Goal: Task Accomplishment & Management: Manage account settings

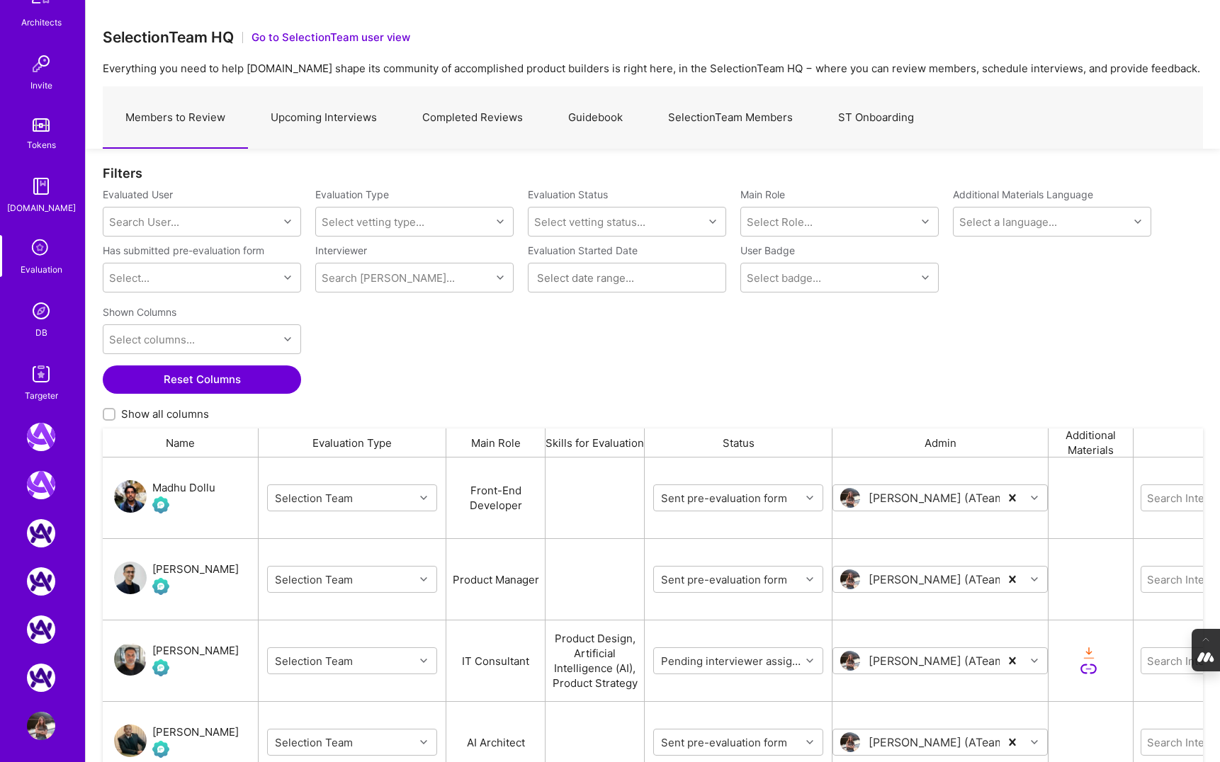
scroll to position [431, 0]
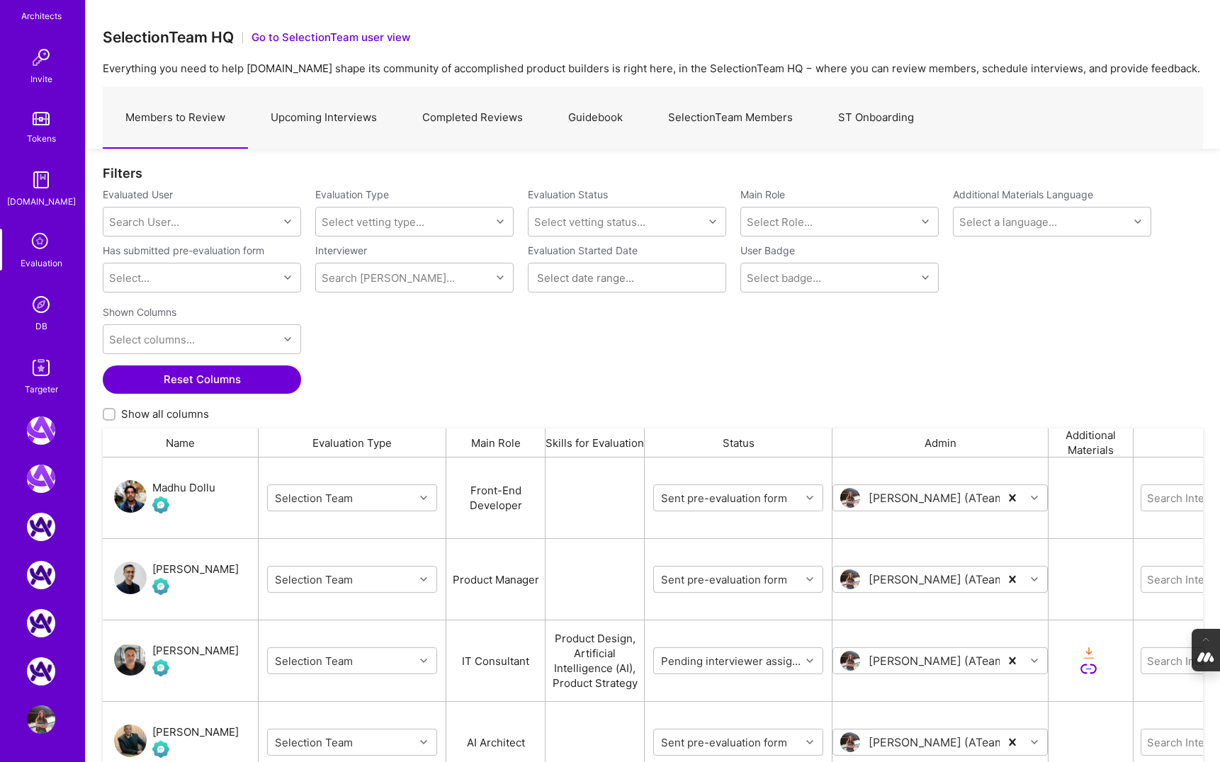
click at [45, 720] on img at bounding box center [41, 719] width 28 height 28
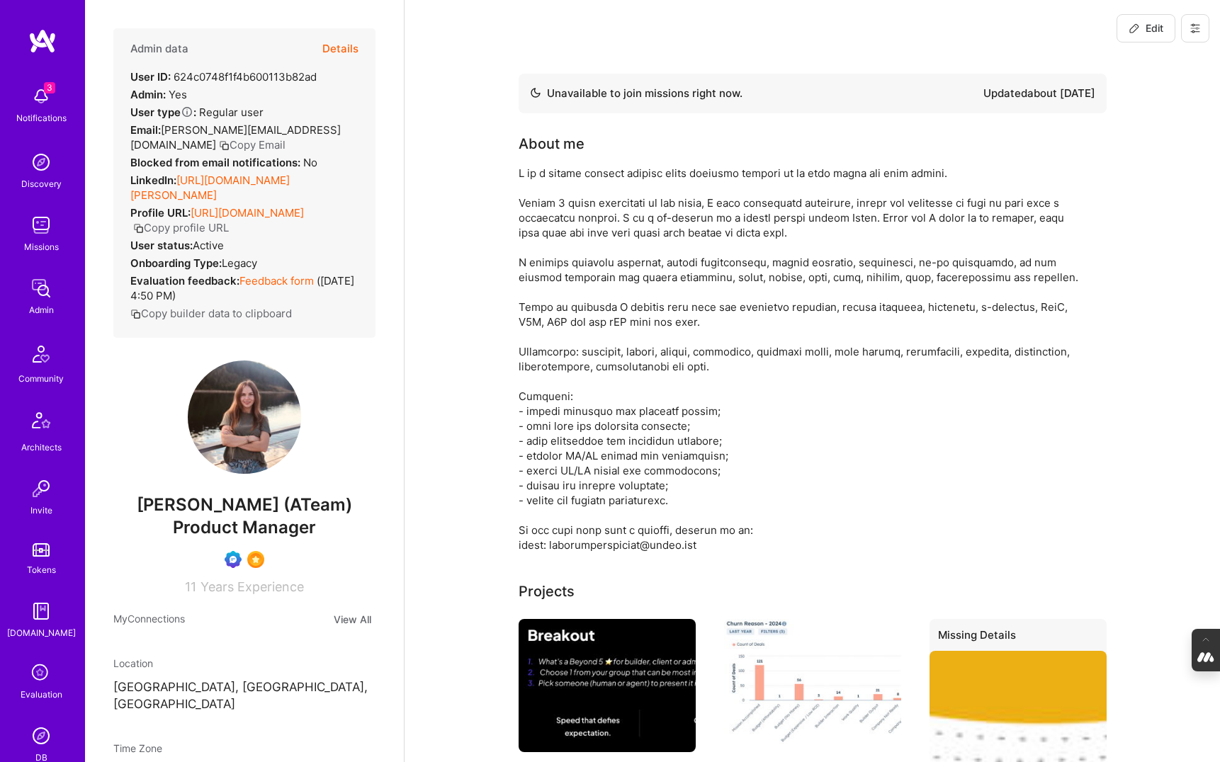
click at [337, 45] on button "Details" at bounding box center [340, 48] width 36 height 41
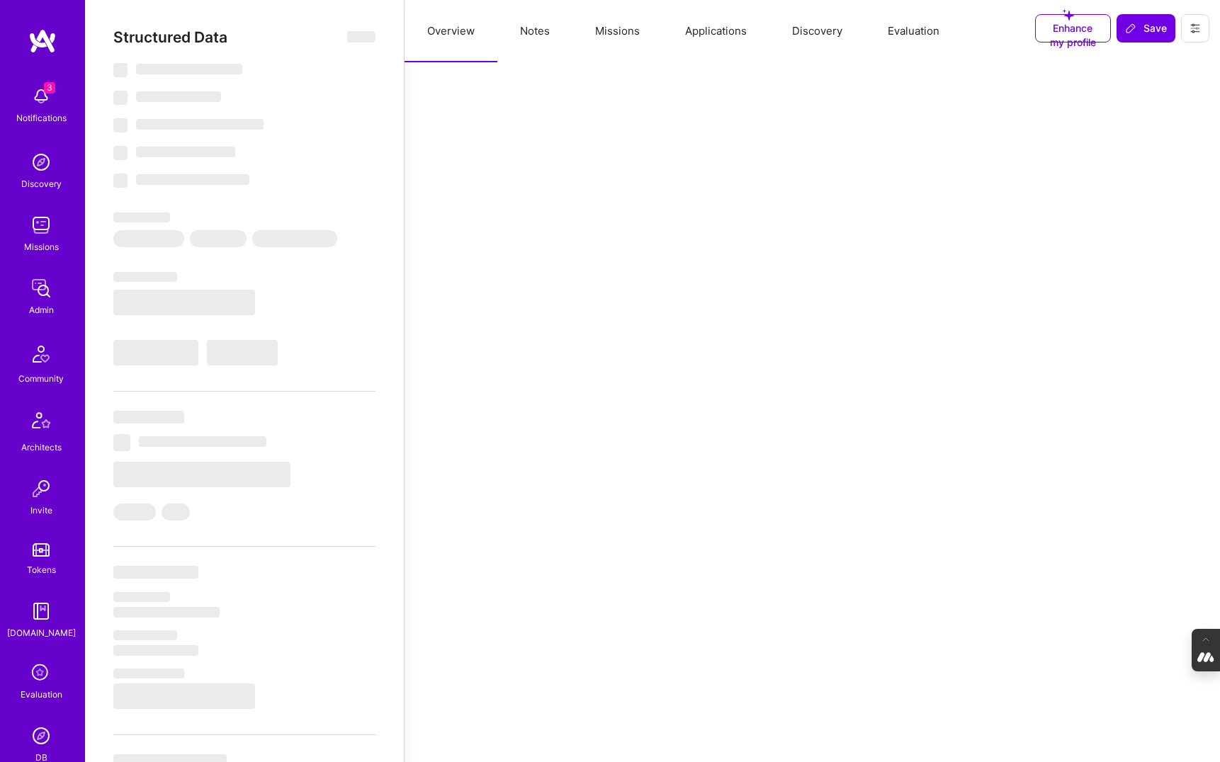
select select "Not Available"
select select "1 Month"
select select "Verified"
select select "UA"
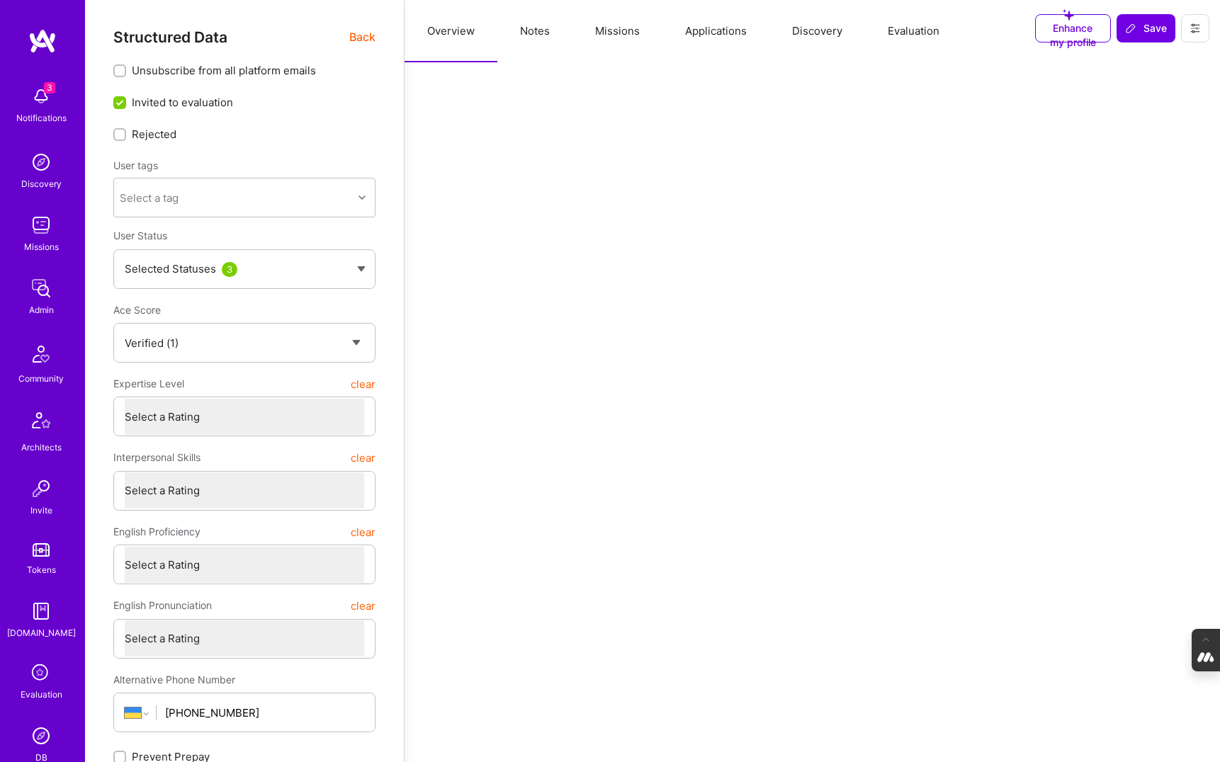
click at [933, 27] on button "Evaluation" at bounding box center [913, 31] width 97 height 62
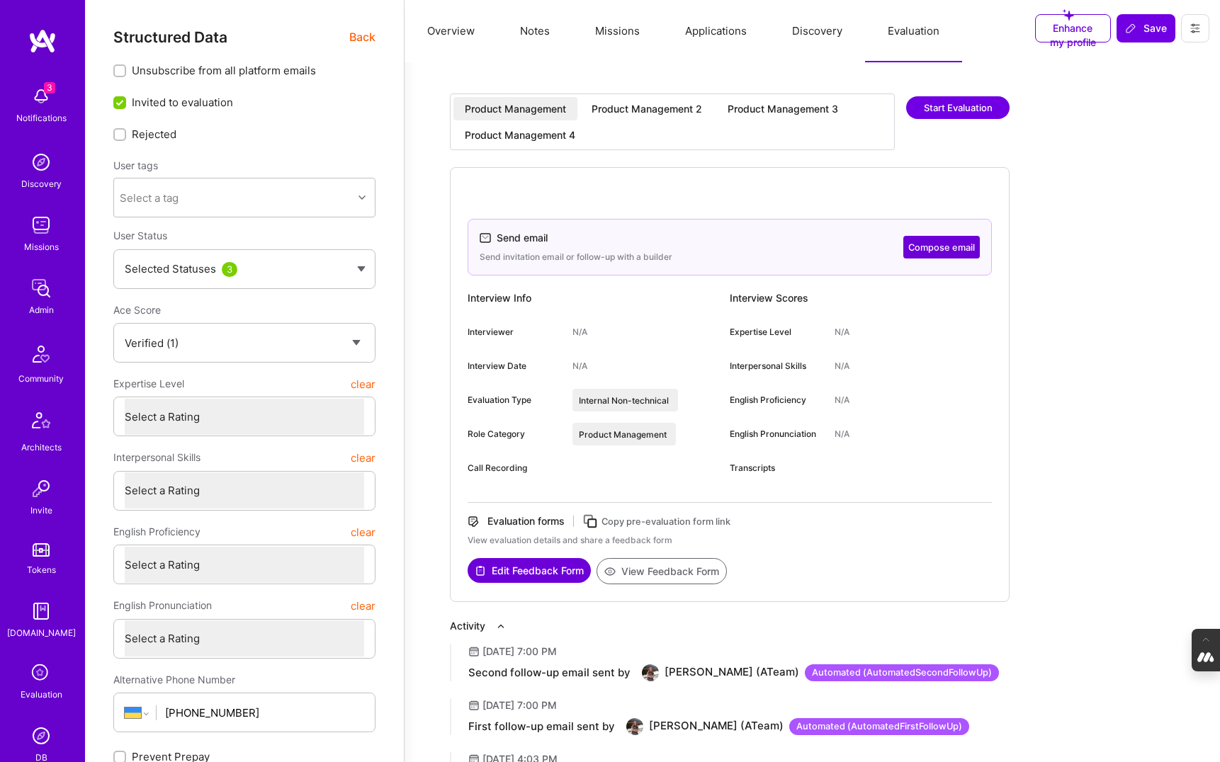
click at [507, 146] on div "Product Management 4" at bounding box center [519, 134] width 133 height 23
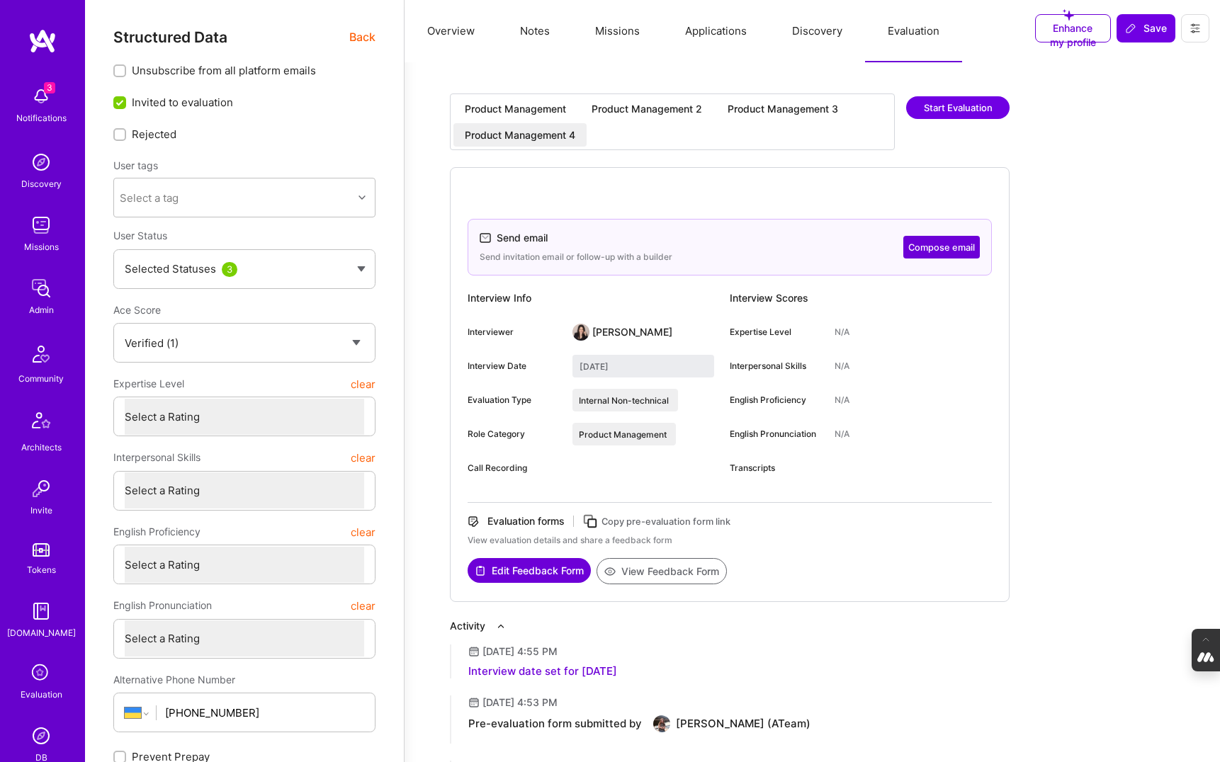
click at [593, 521] on icon at bounding box center [590, 522] width 16 height 16
click at [814, 105] on div "Product Management 3" at bounding box center [782, 109] width 110 height 14
type input "August 24, 2025"
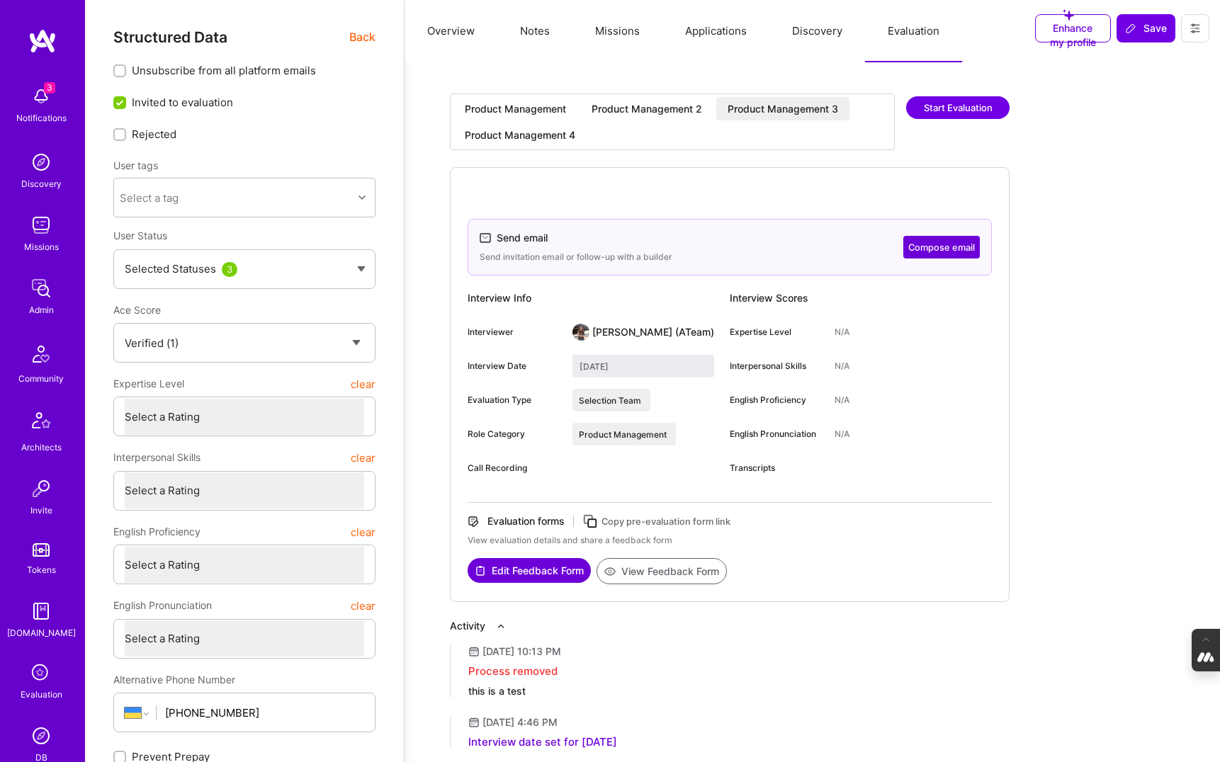
click at [657, 106] on div "Product Management 2" at bounding box center [646, 109] width 110 height 14
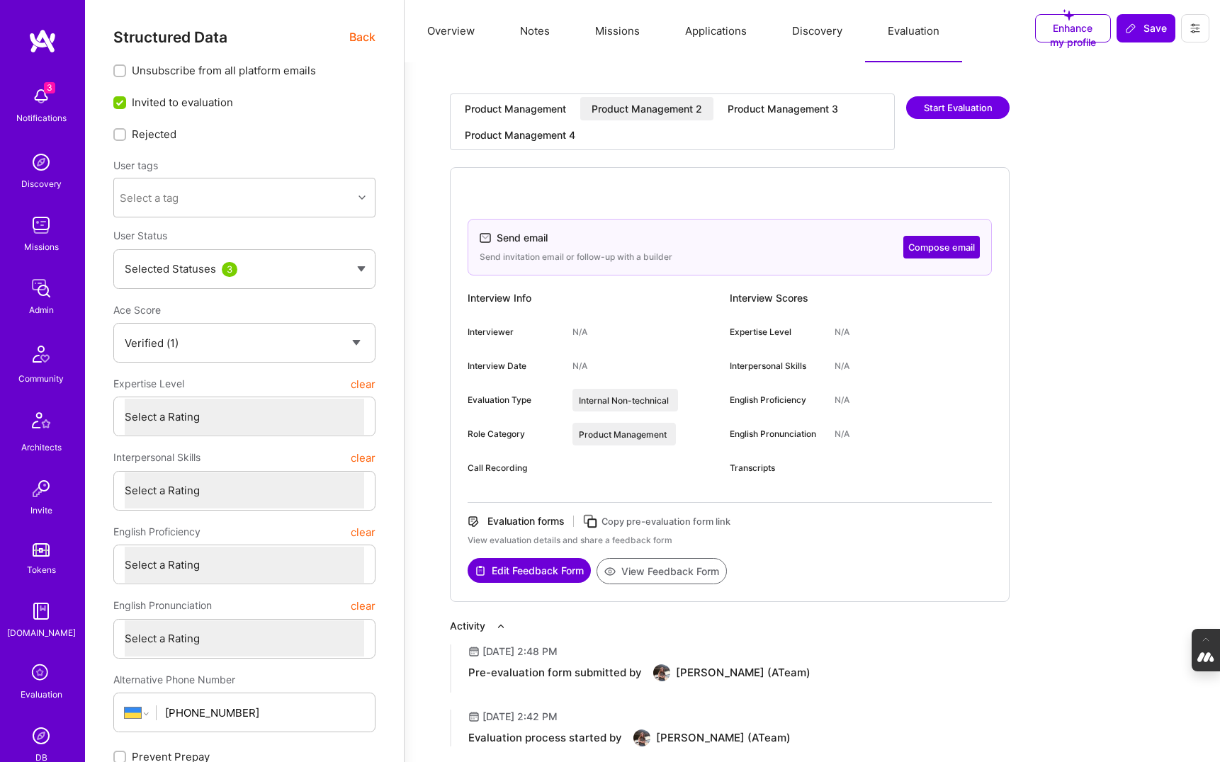
click at [595, 523] on icon at bounding box center [590, 522] width 16 height 16
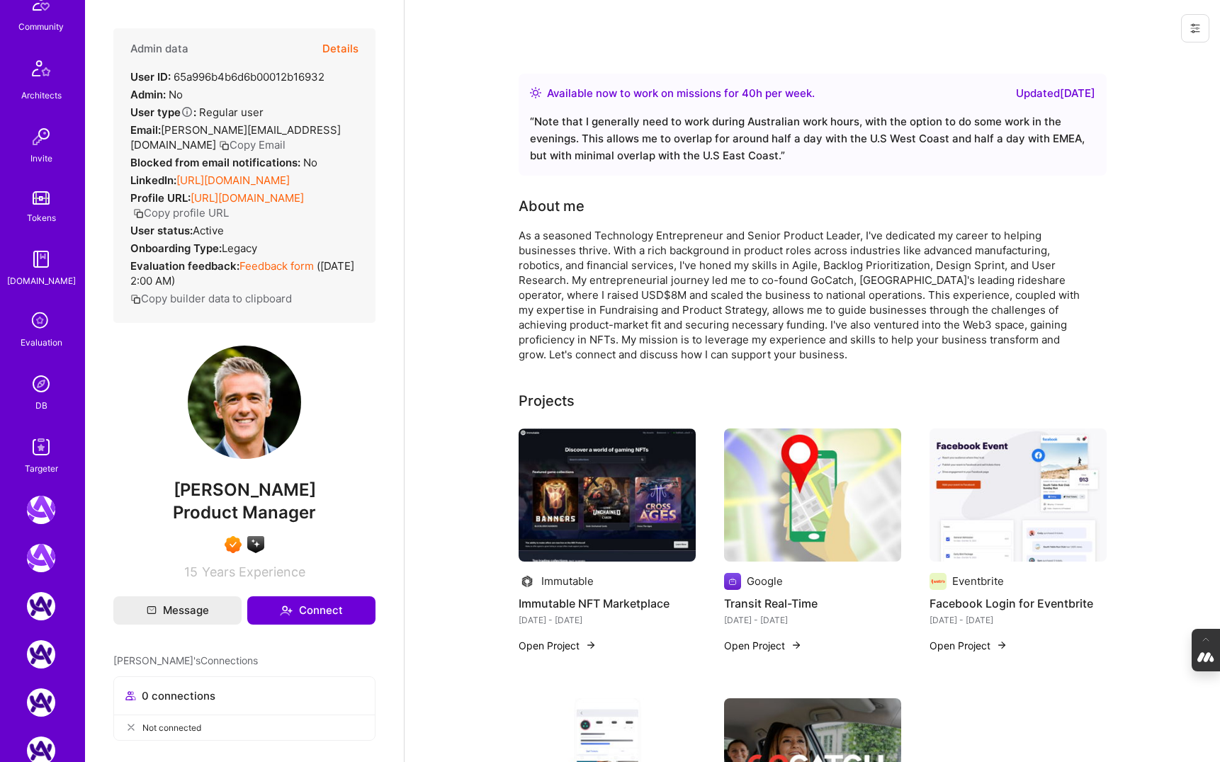
scroll to position [359, 0]
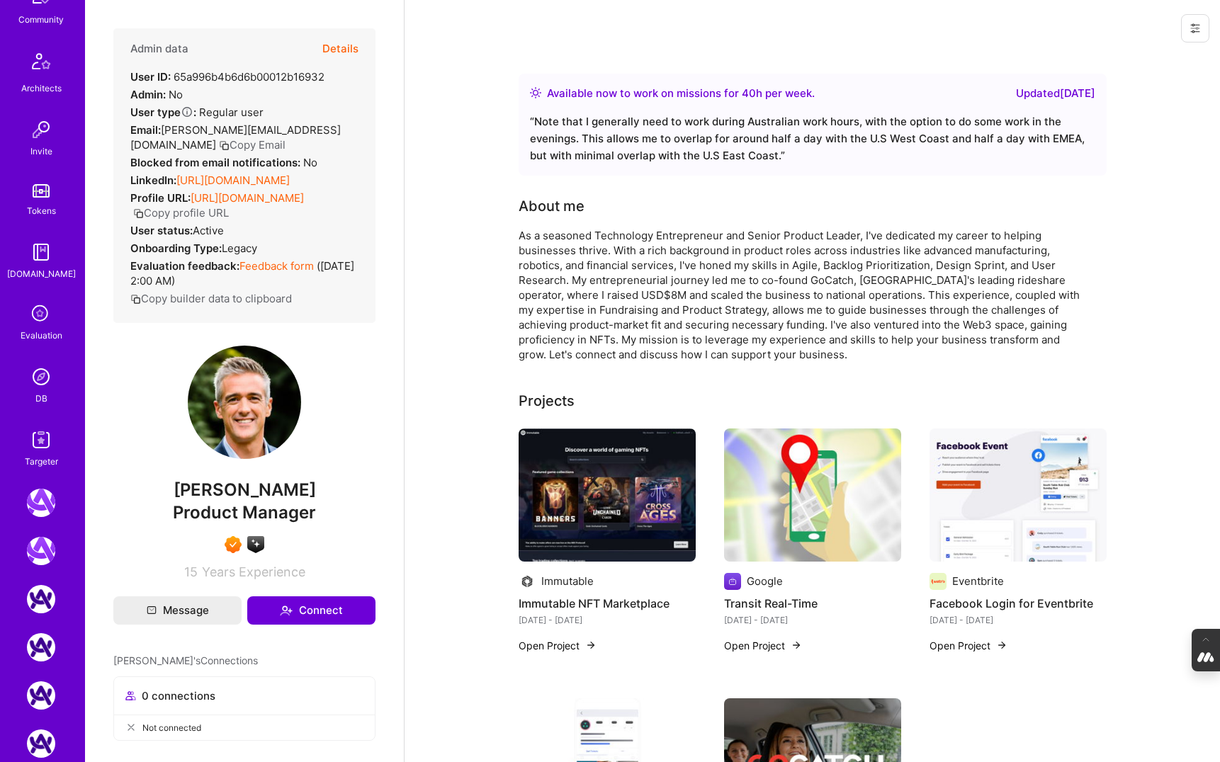
click at [44, 314] on icon at bounding box center [41, 314] width 27 height 27
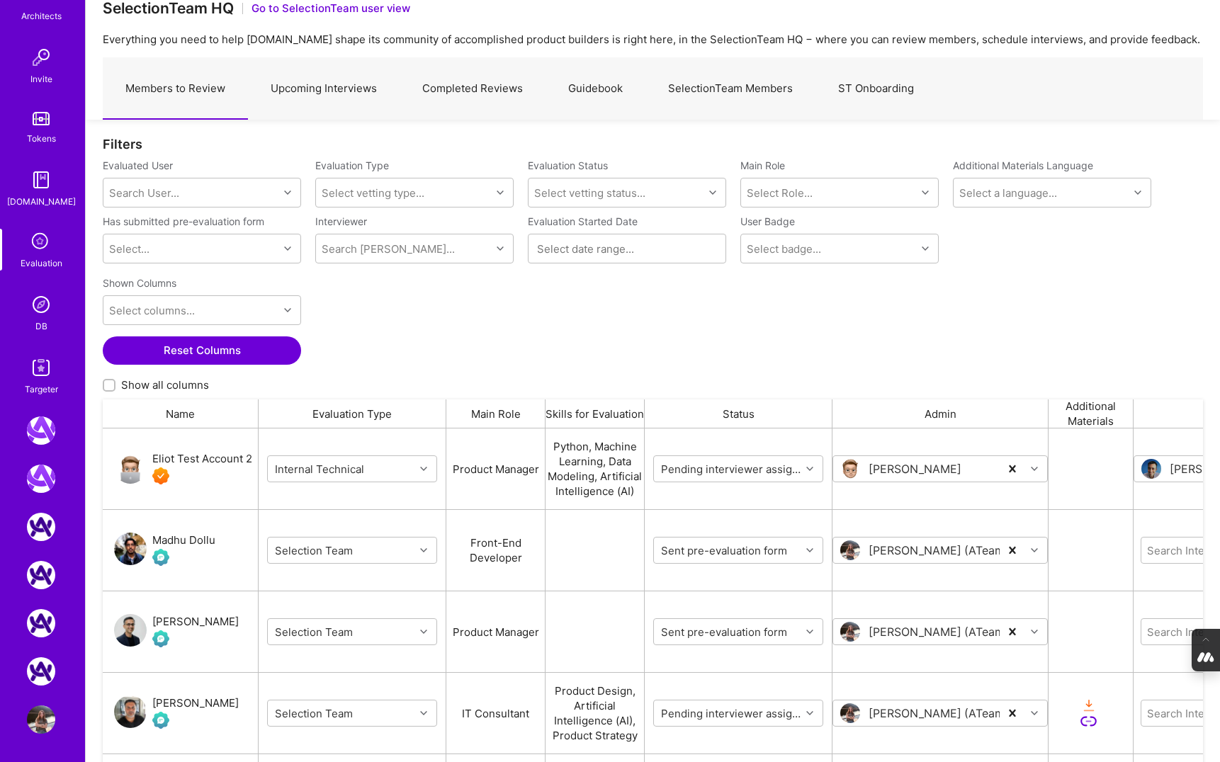
scroll to position [30, 0]
click at [320, 79] on link "Upcoming Interviews" at bounding box center [324, 88] width 152 height 62
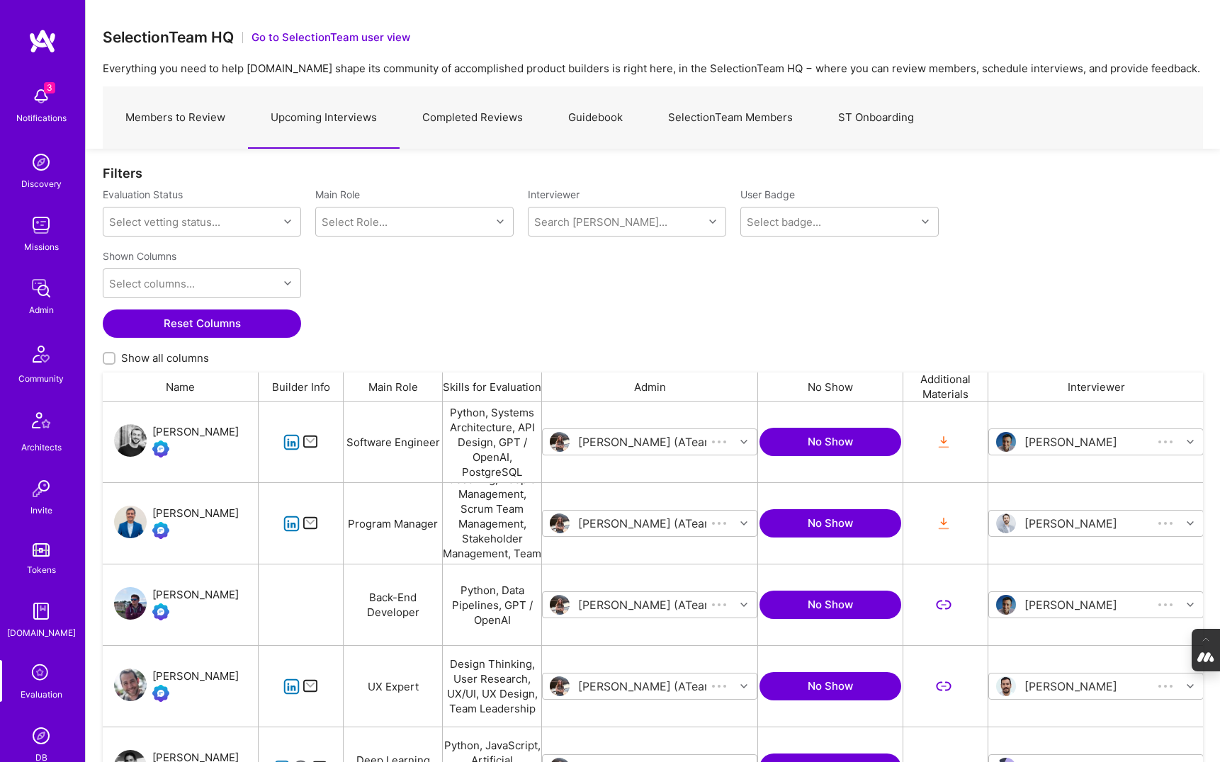
scroll to position [613, 1100]
click at [484, 119] on link "Completed Reviews" at bounding box center [472, 118] width 146 height 62
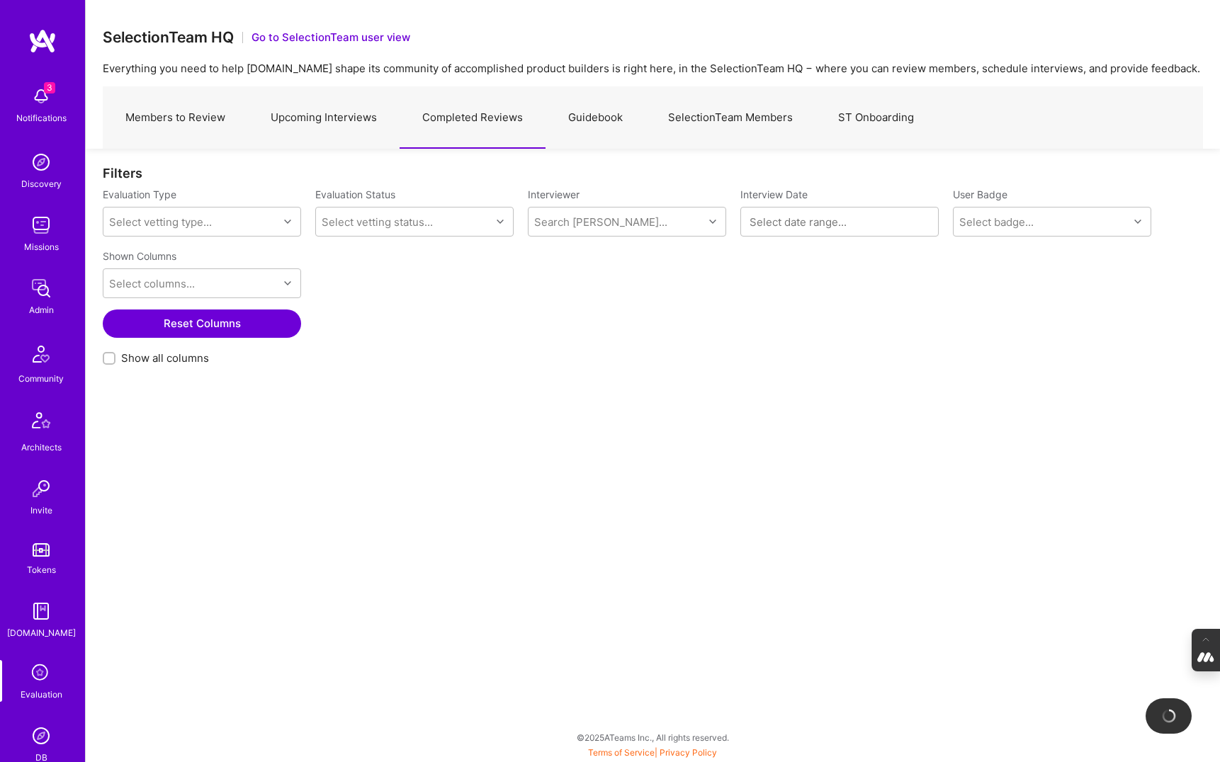
click at [288, 136] on link "Upcoming Interviews" at bounding box center [324, 118] width 152 height 62
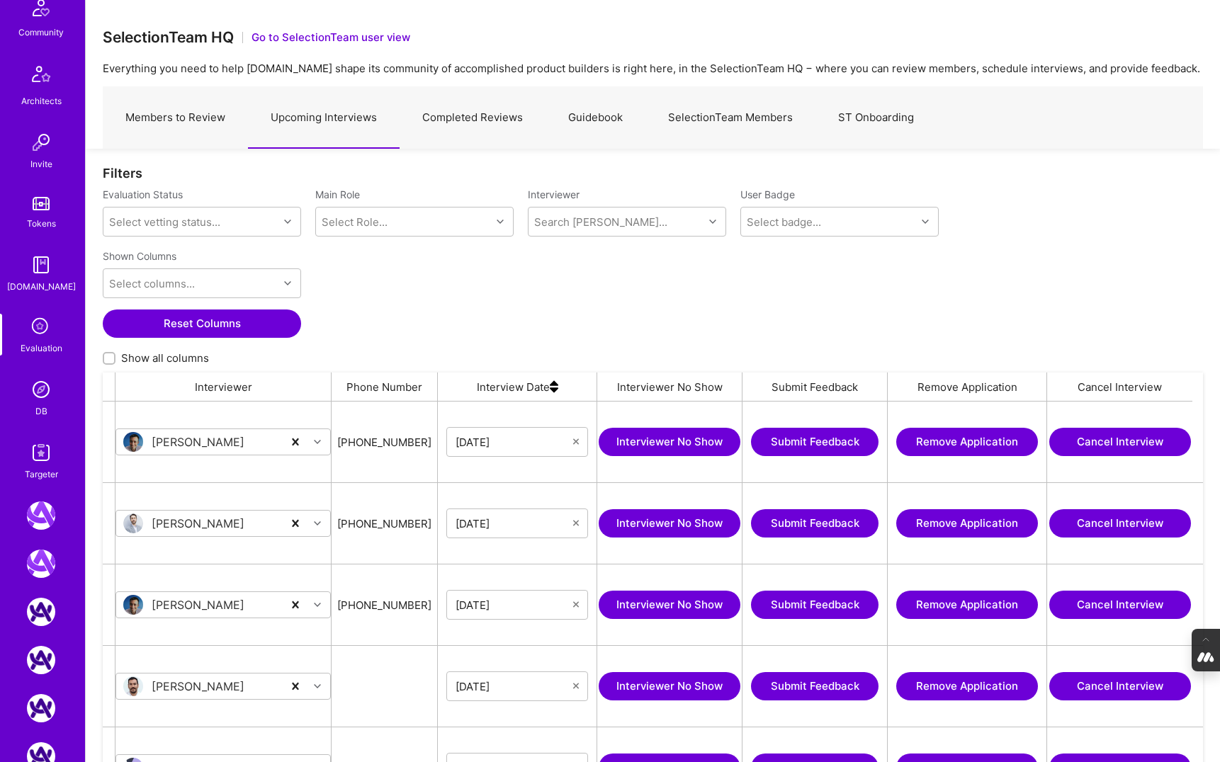
scroll to position [431, 0]
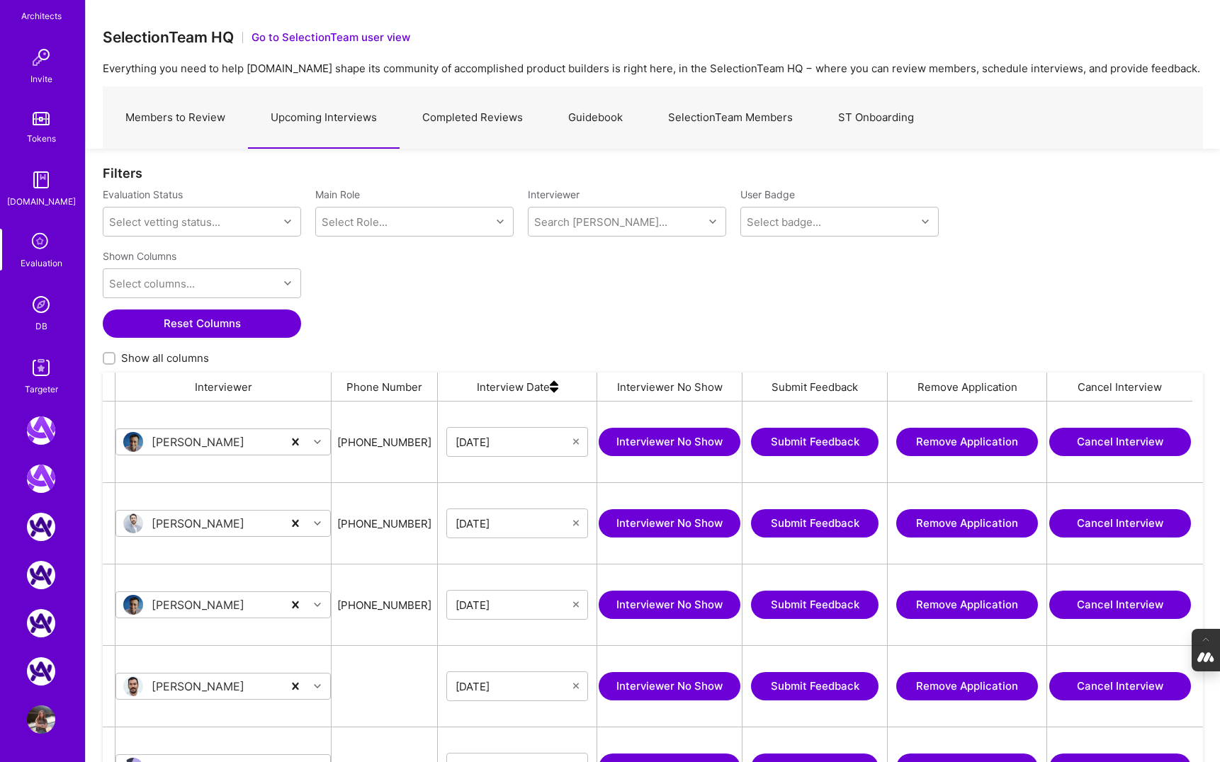
click at [42, 720] on img at bounding box center [41, 719] width 28 height 28
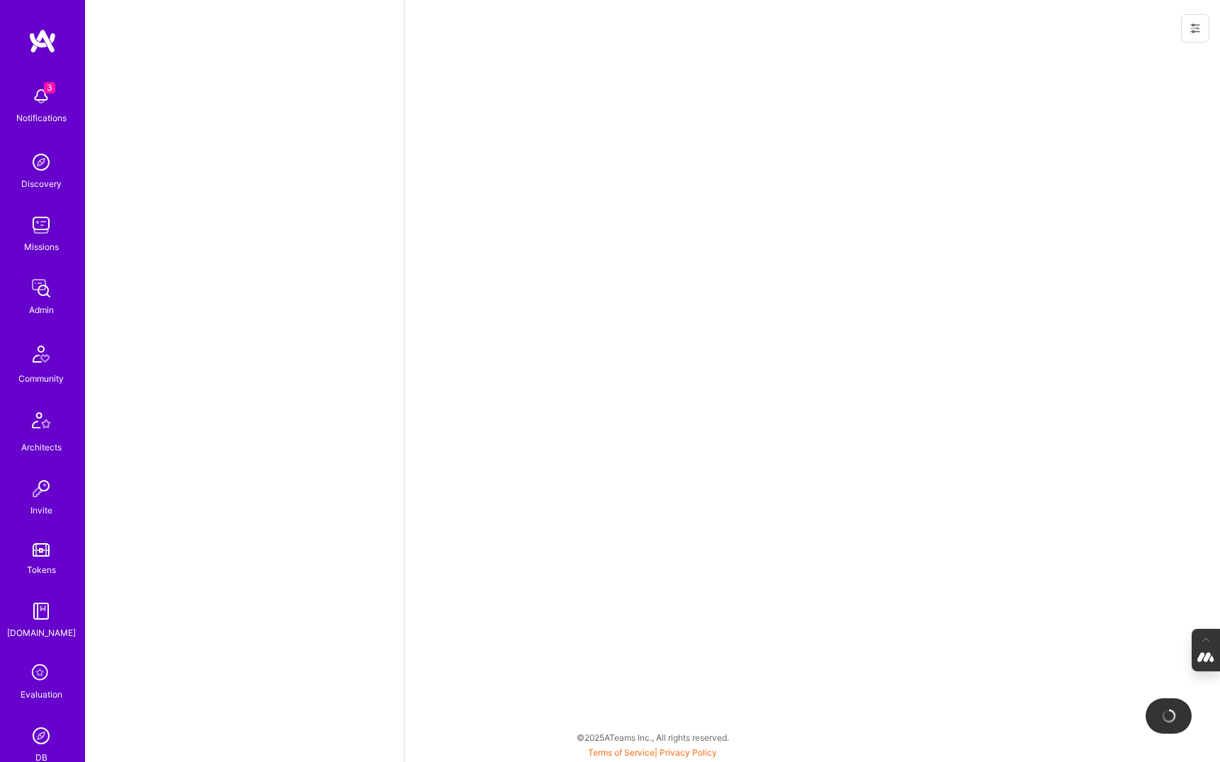
click at [1198, 27] on icon at bounding box center [1194, 28] width 11 height 11
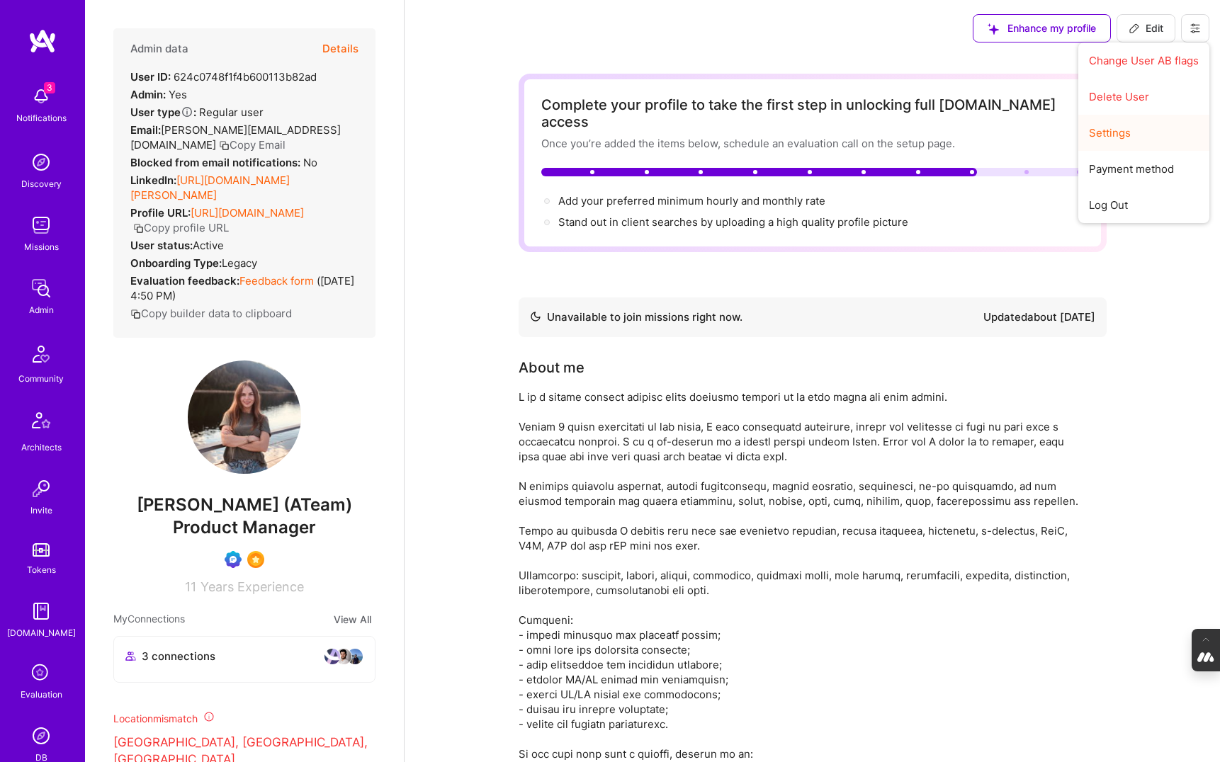
click at [1122, 130] on button "Settings" at bounding box center [1143, 133] width 131 height 36
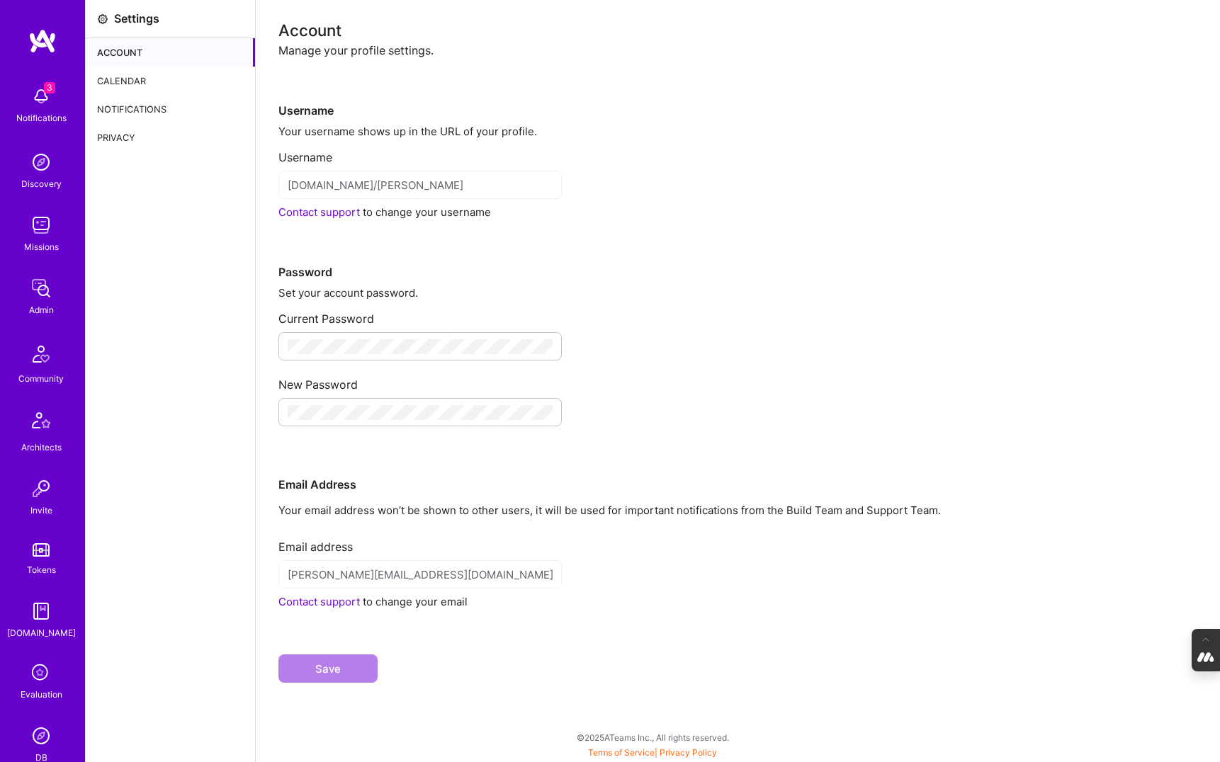
click at [125, 88] on div "Calendar" at bounding box center [170, 81] width 169 height 28
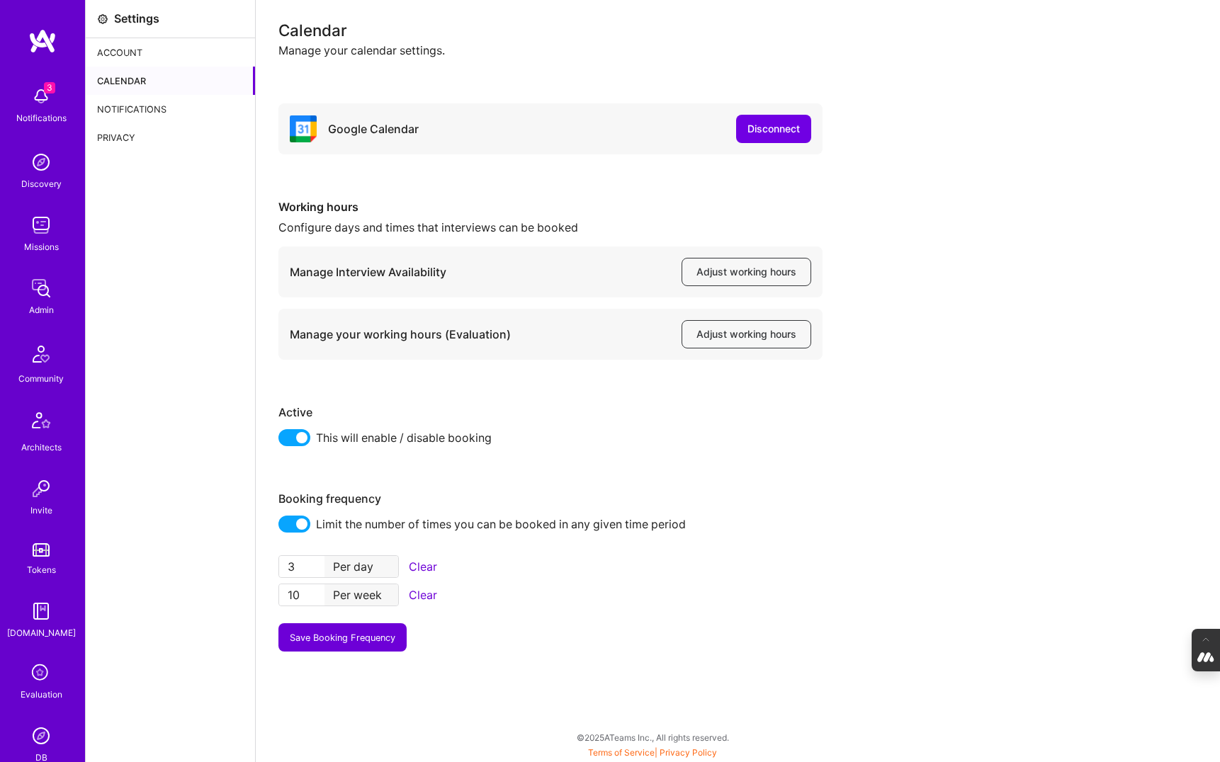
click at [303, 567] on input "3" at bounding box center [301, 566] width 45 height 21
type input "1"
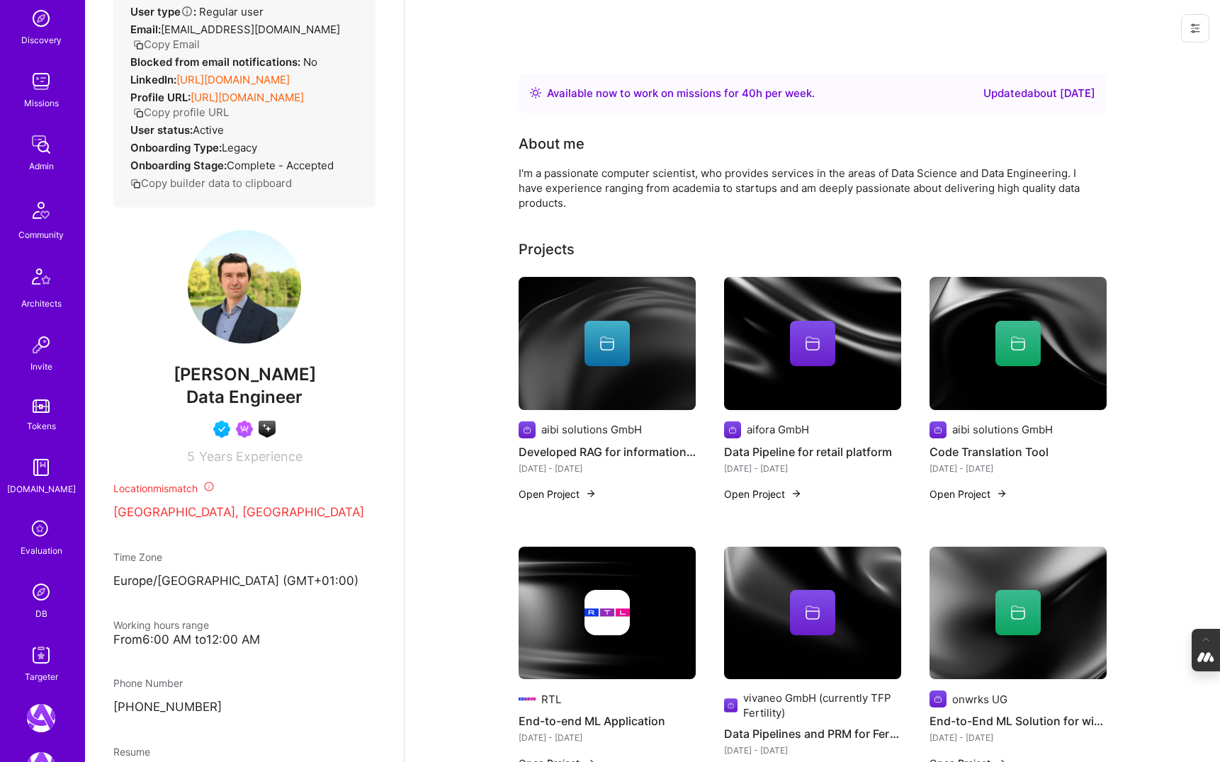
scroll to position [149, 0]
click at [42, 586] on img at bounding box center [41, 587] width 28 height 28
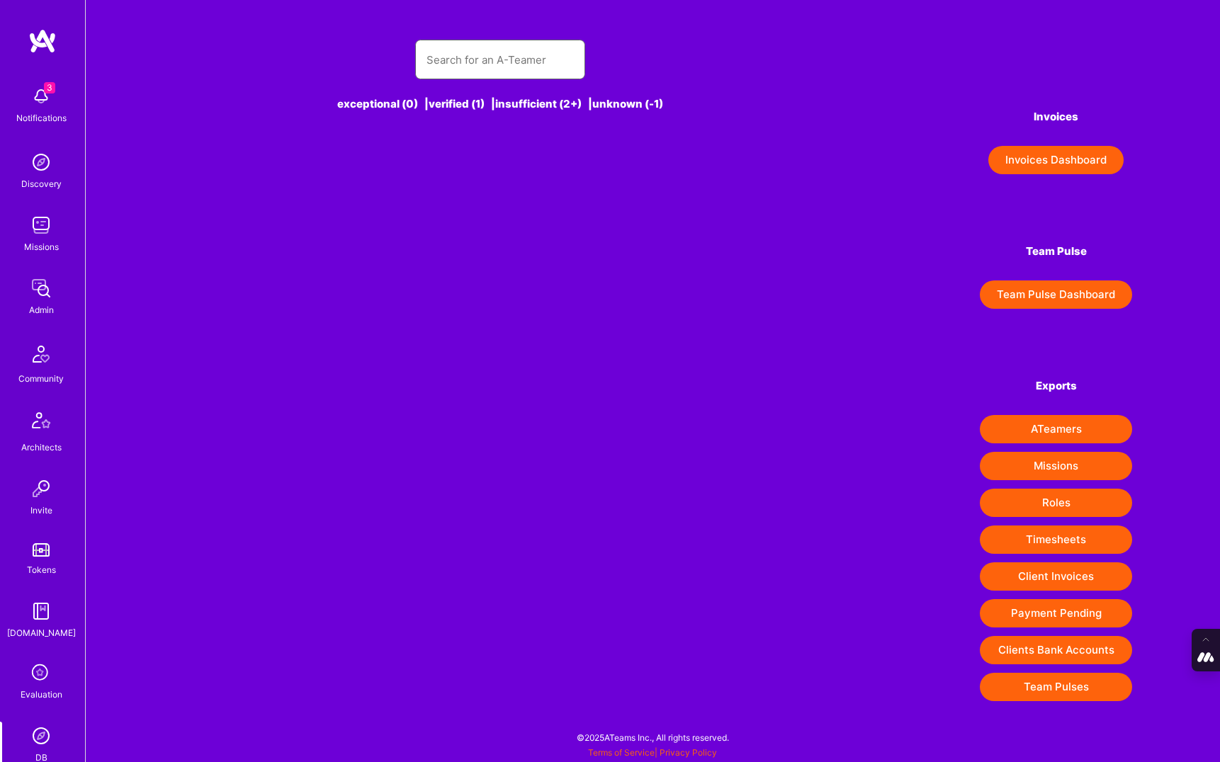
click at [463, 64] on input "text" at bounding box center [499, 60] width 147 height 36
type input "h"
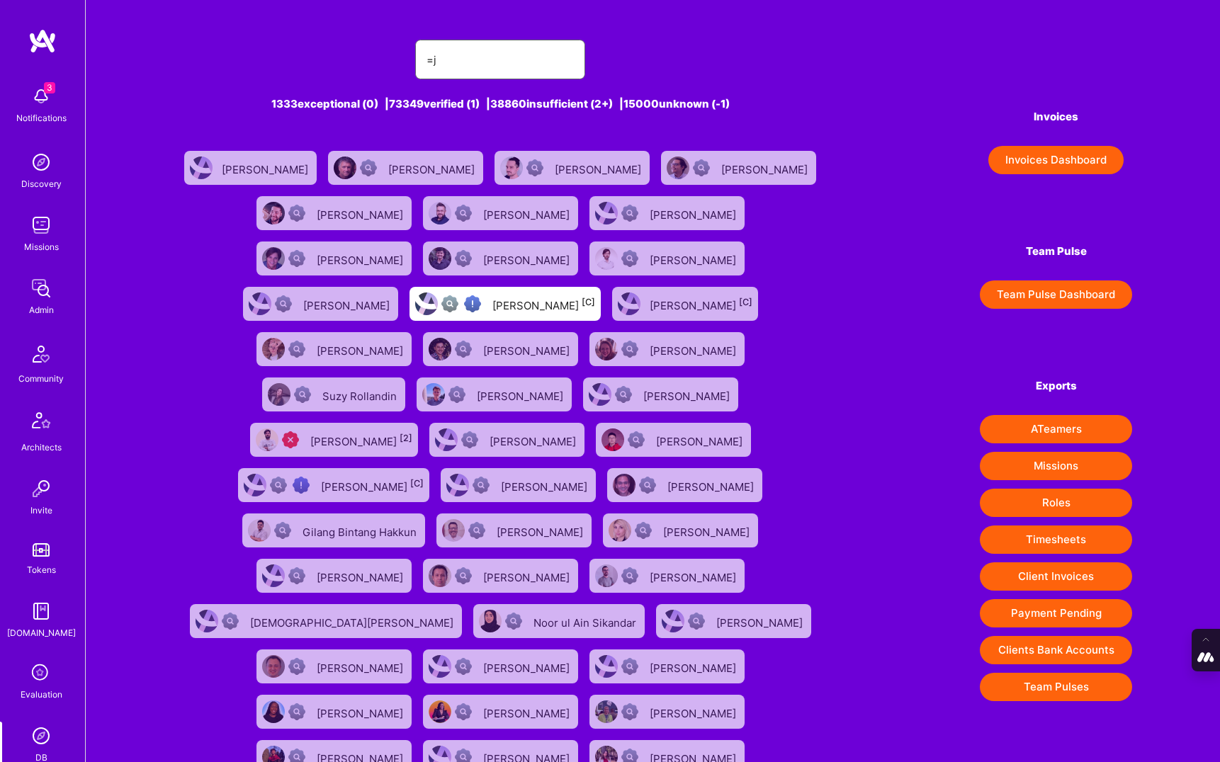
type input "="
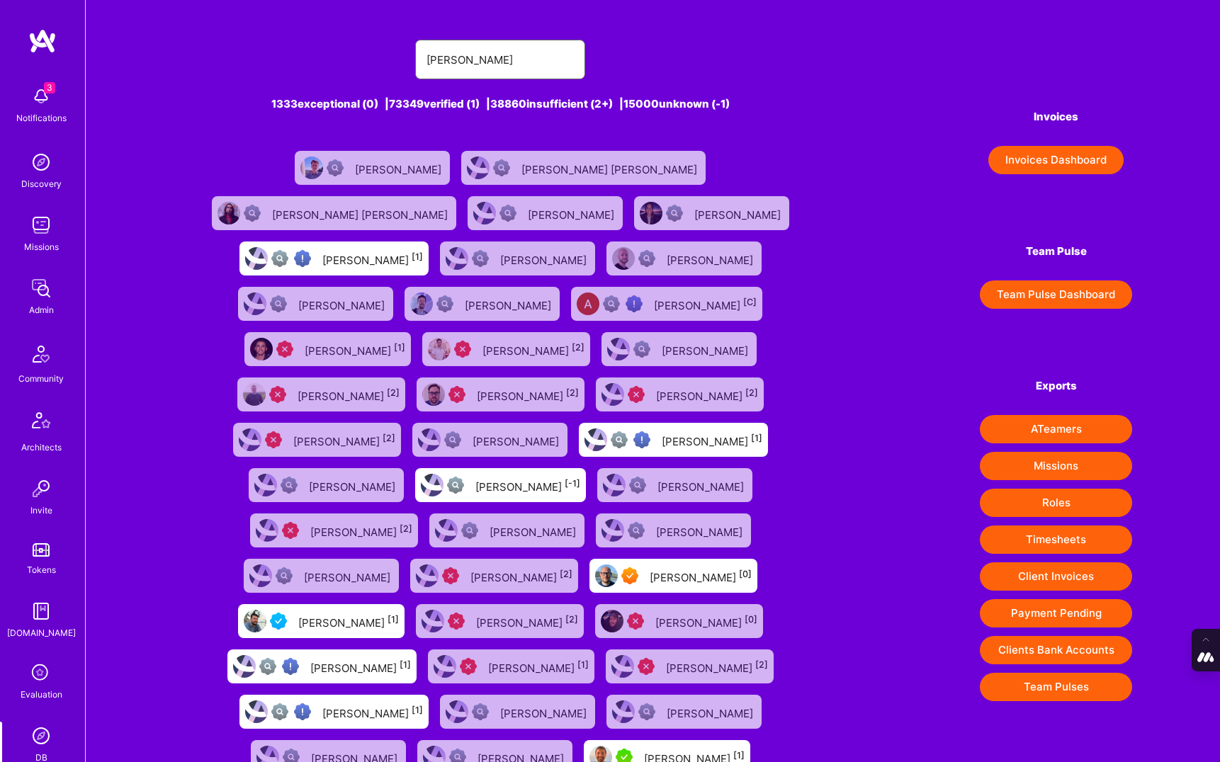
type input "[PERSON_NAME]"
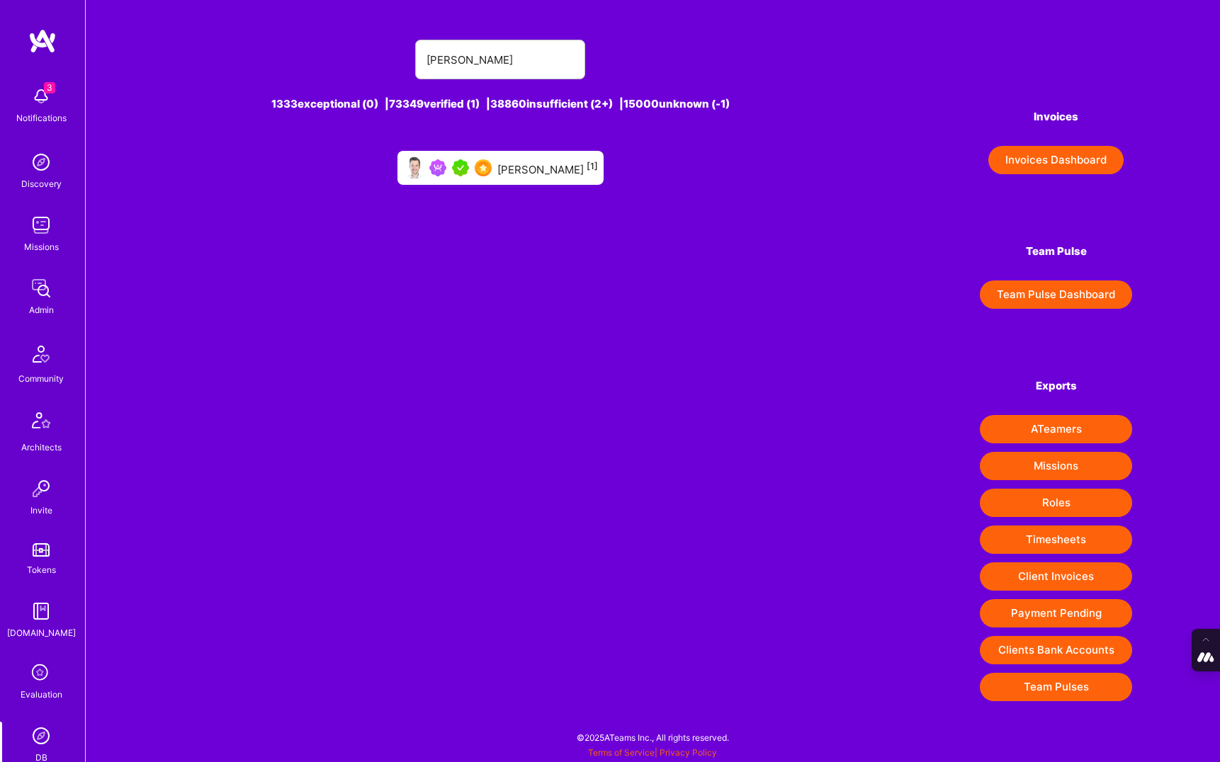
click at [545, 178] on div "Johan Walhout [1]" at bounding box center [500, 168] width 206 height 34
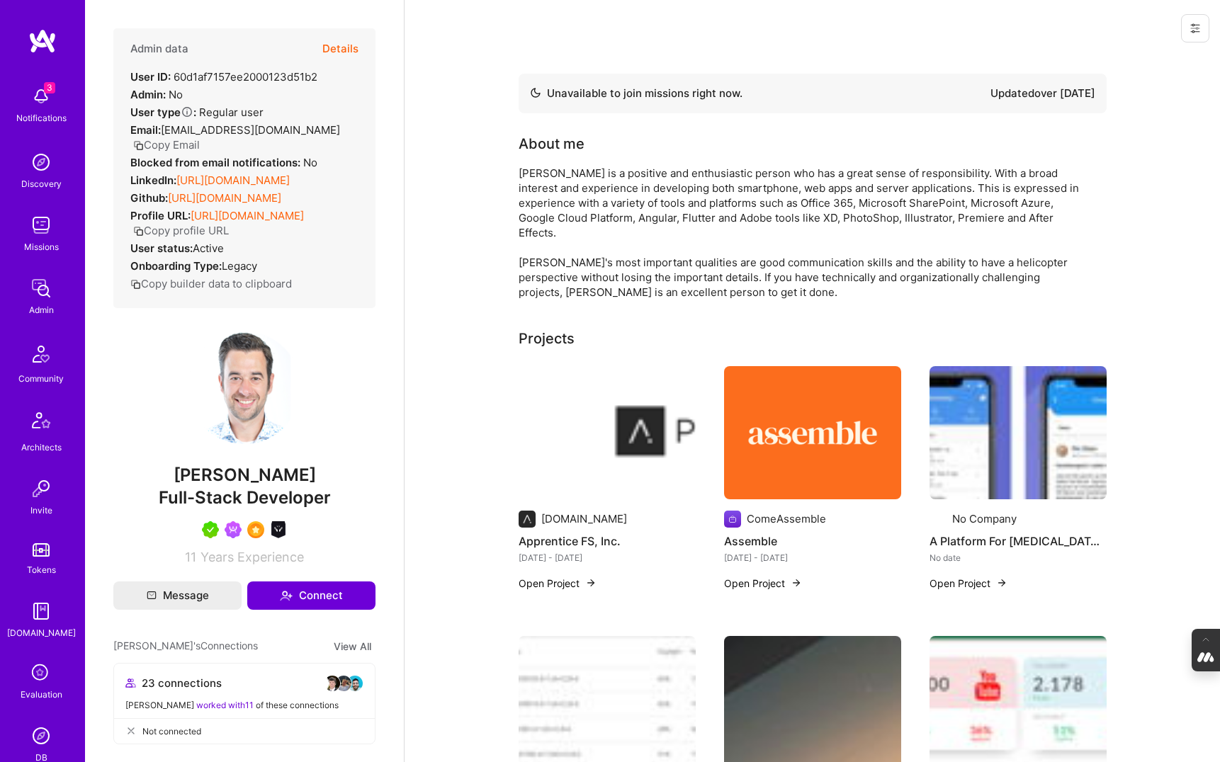
click at [1196, 29] on icon at bounding box center [1194, 28] width 11 height 11
click at [1146, 67] on button "Login as Johan" at bounding box center [1134, 60] width 149 height 36
